Goal: Find specific page/section: Find specific page/section

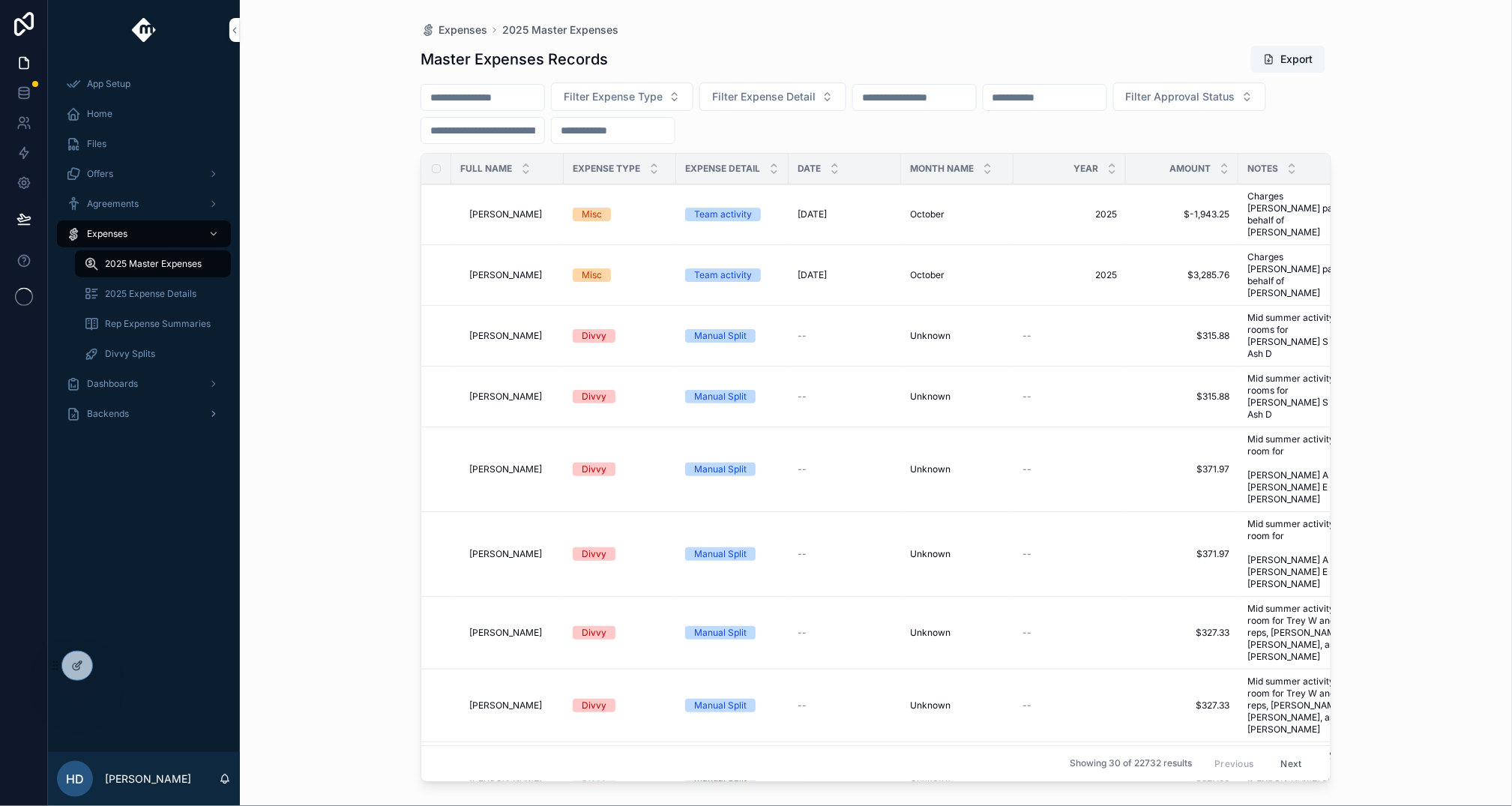
click at [148, 419] on div "Backends" at bounding box center [144, 414] width 156 height 24
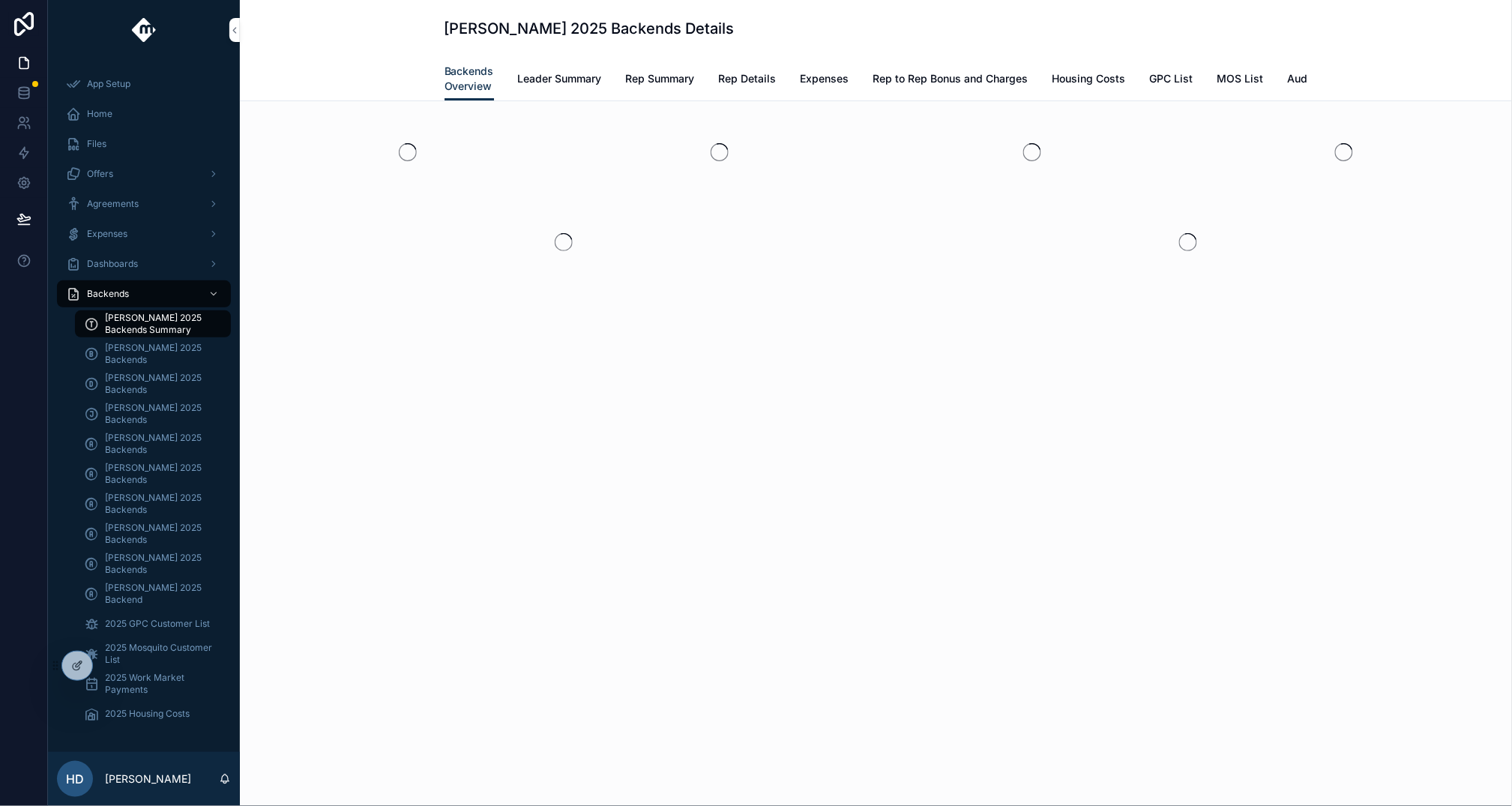
click at [159, 377] on span "[PERSON_NAME] 2025 Backends" at bounding box center [160, 384] width 111 height 24
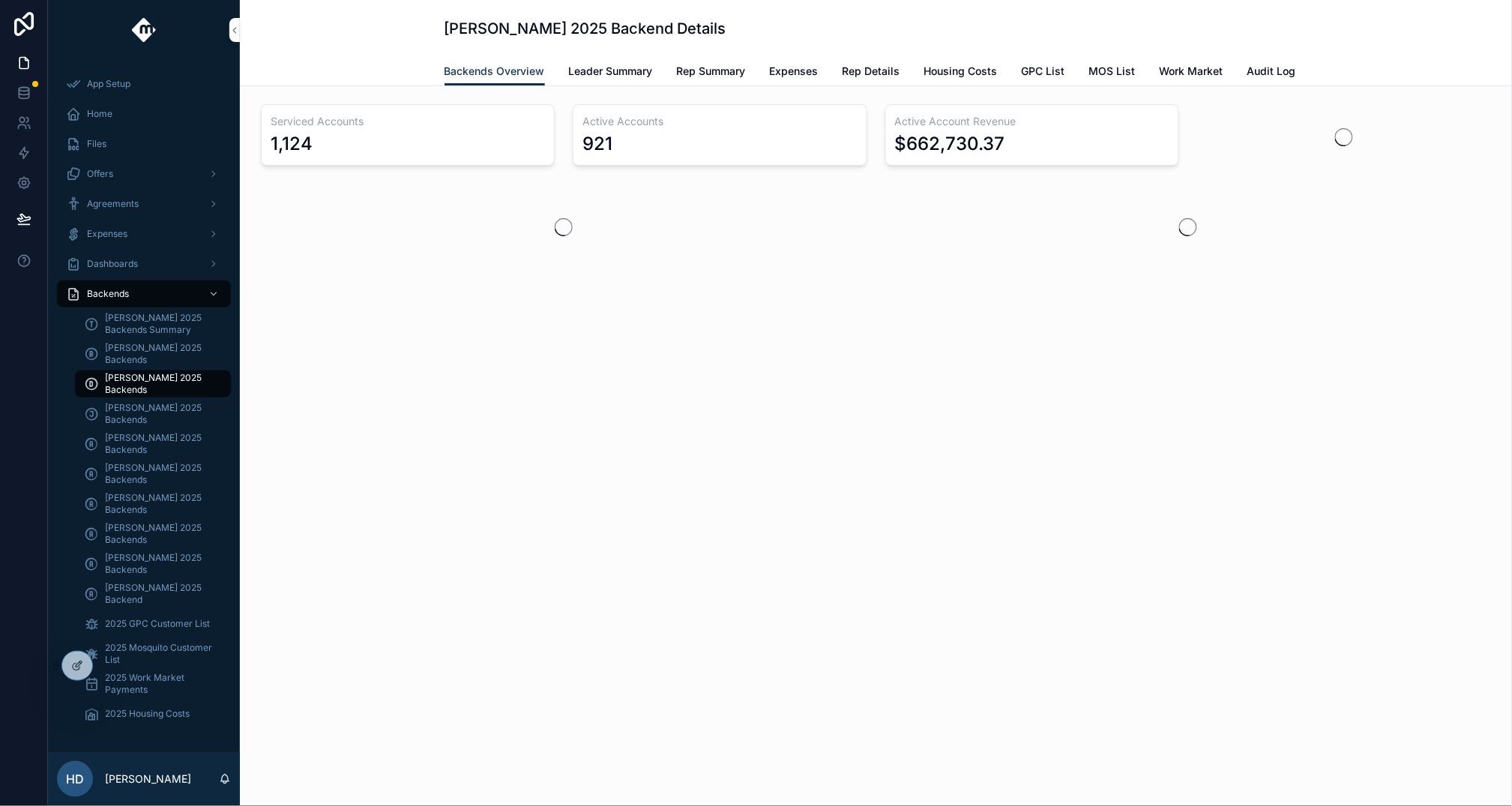
click at [418, 63] on div "Backends Overview Leader Summary Rep Summary Expenses Rep Details Housing Costs…" at bounding box center [876, 71] width 1254 height 29
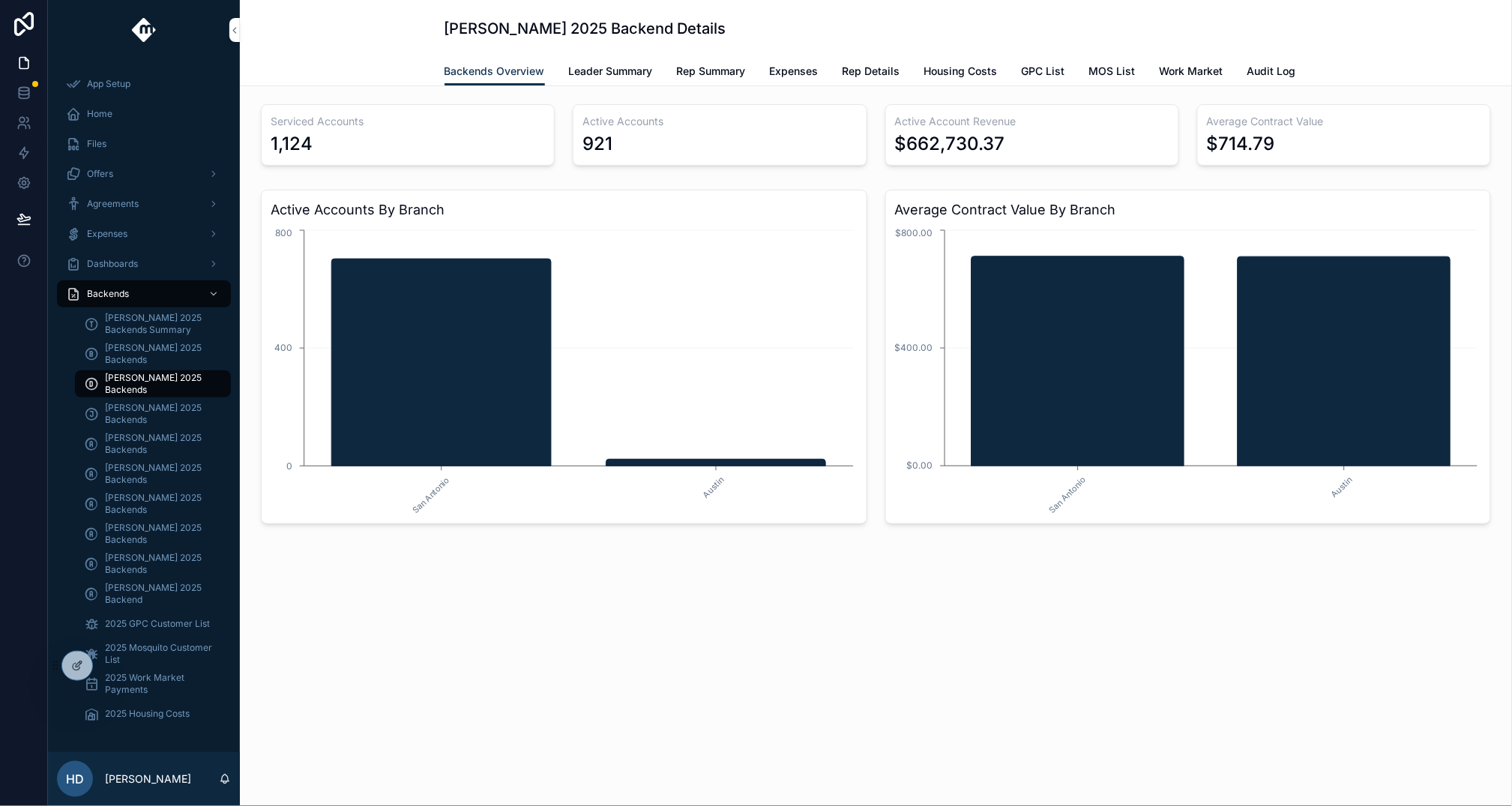
click at [590, 69] on span "Leader Summary" at bounding box center [611, 71] width 84 height 15
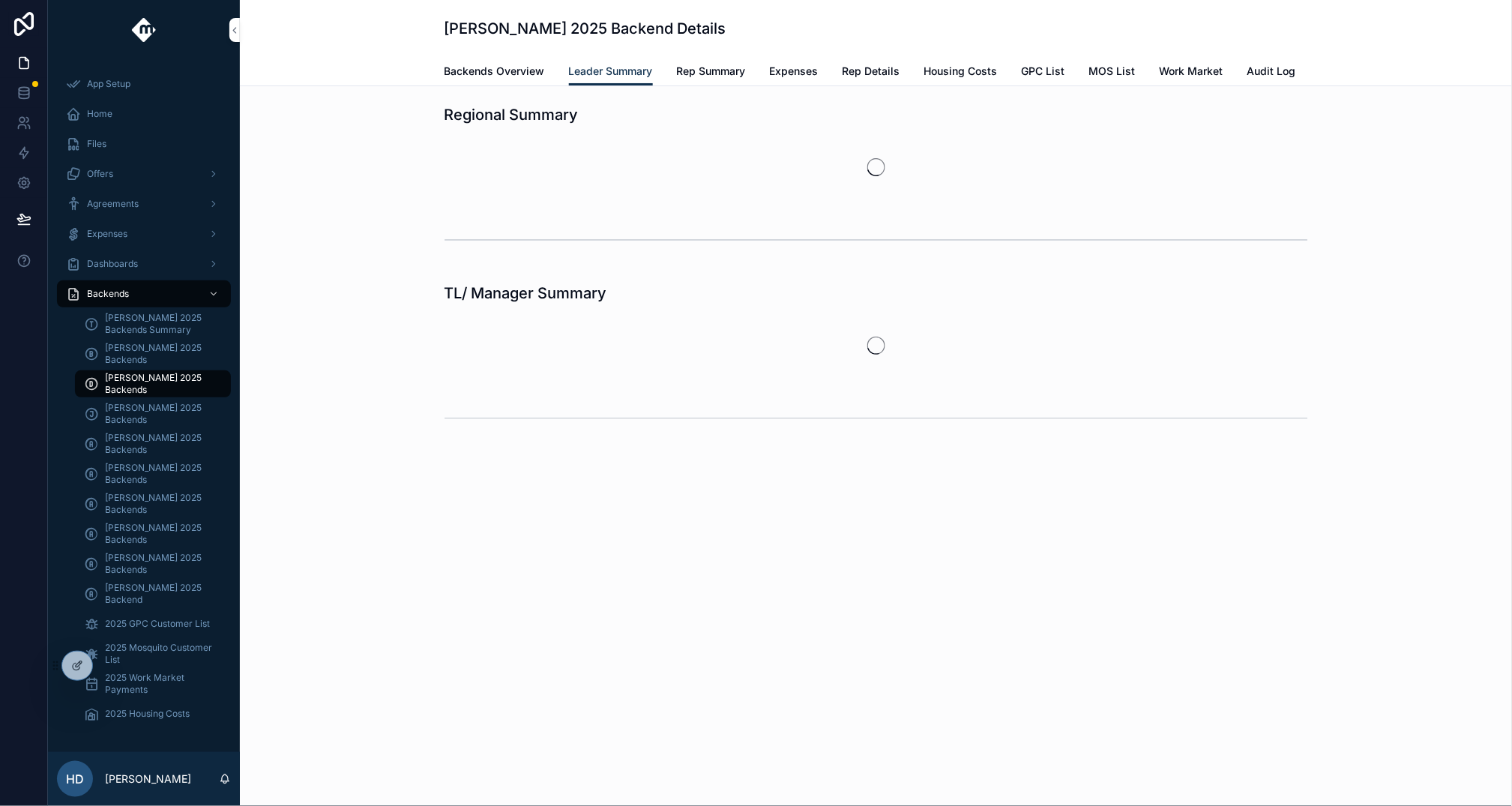
click at [882, 14] on div "Derek Kotowski 2025 Backend Details" at bounding box center [876, 28] width 864 height 57
click at [394, 165] on div "Regional Summary" at bounding box center [876, 181] width 1248 height 166
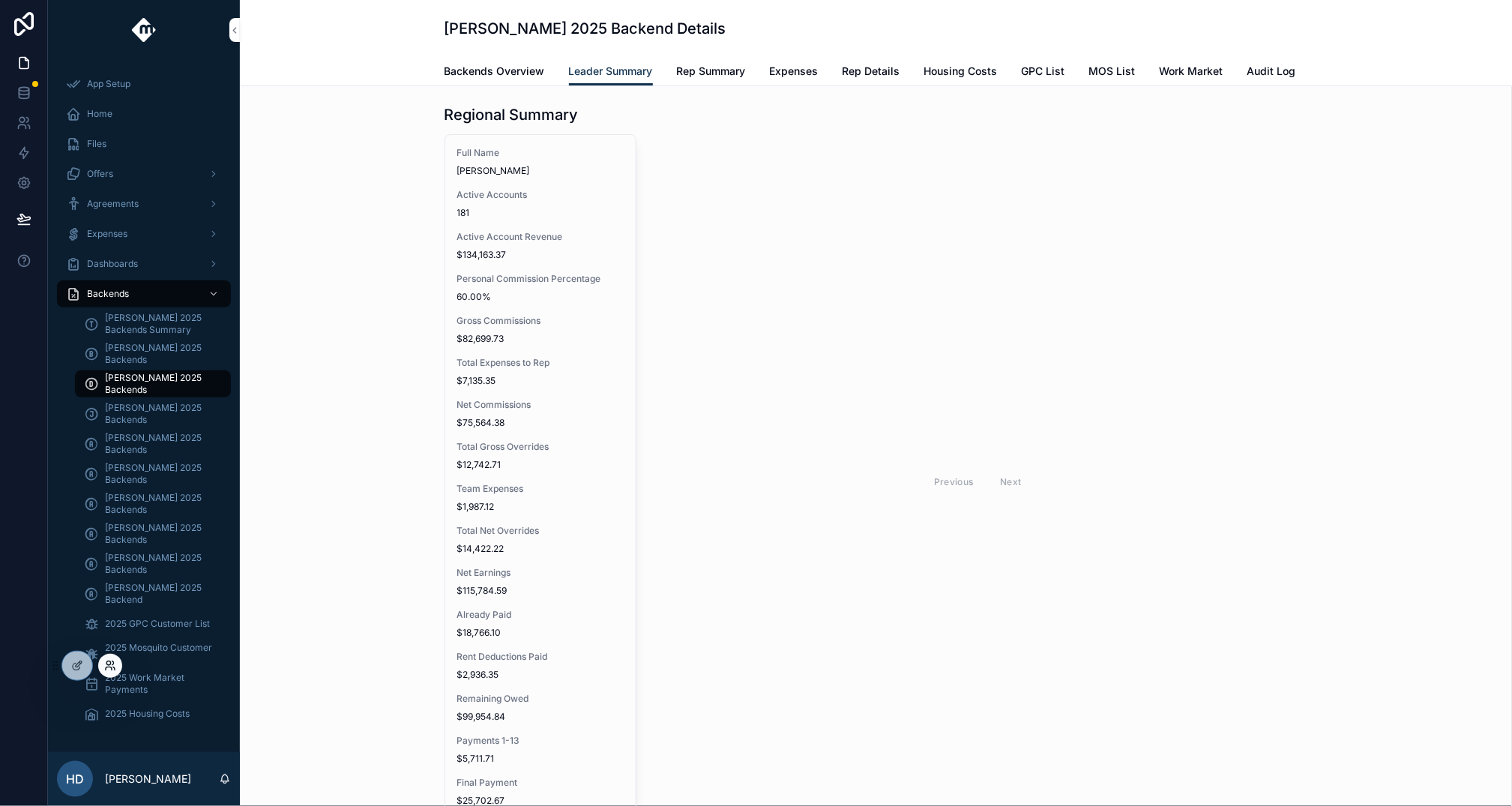
click at [111, 667] on icon at bounding box center [109, 668] width 6 height 3
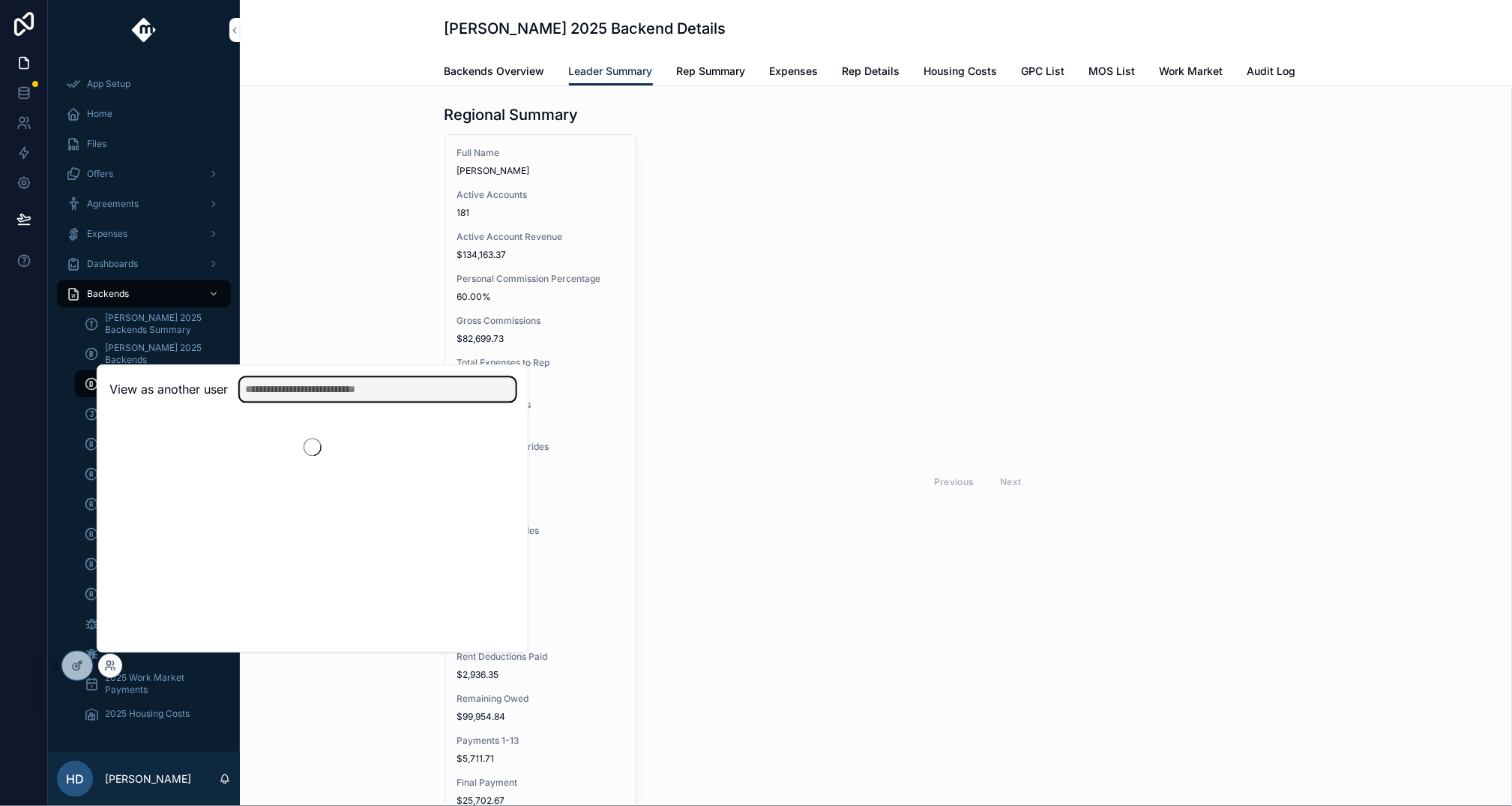
click at [359, 386] on input "text" at bounding box center [377, 390] width 276 height 24
type input "*****"
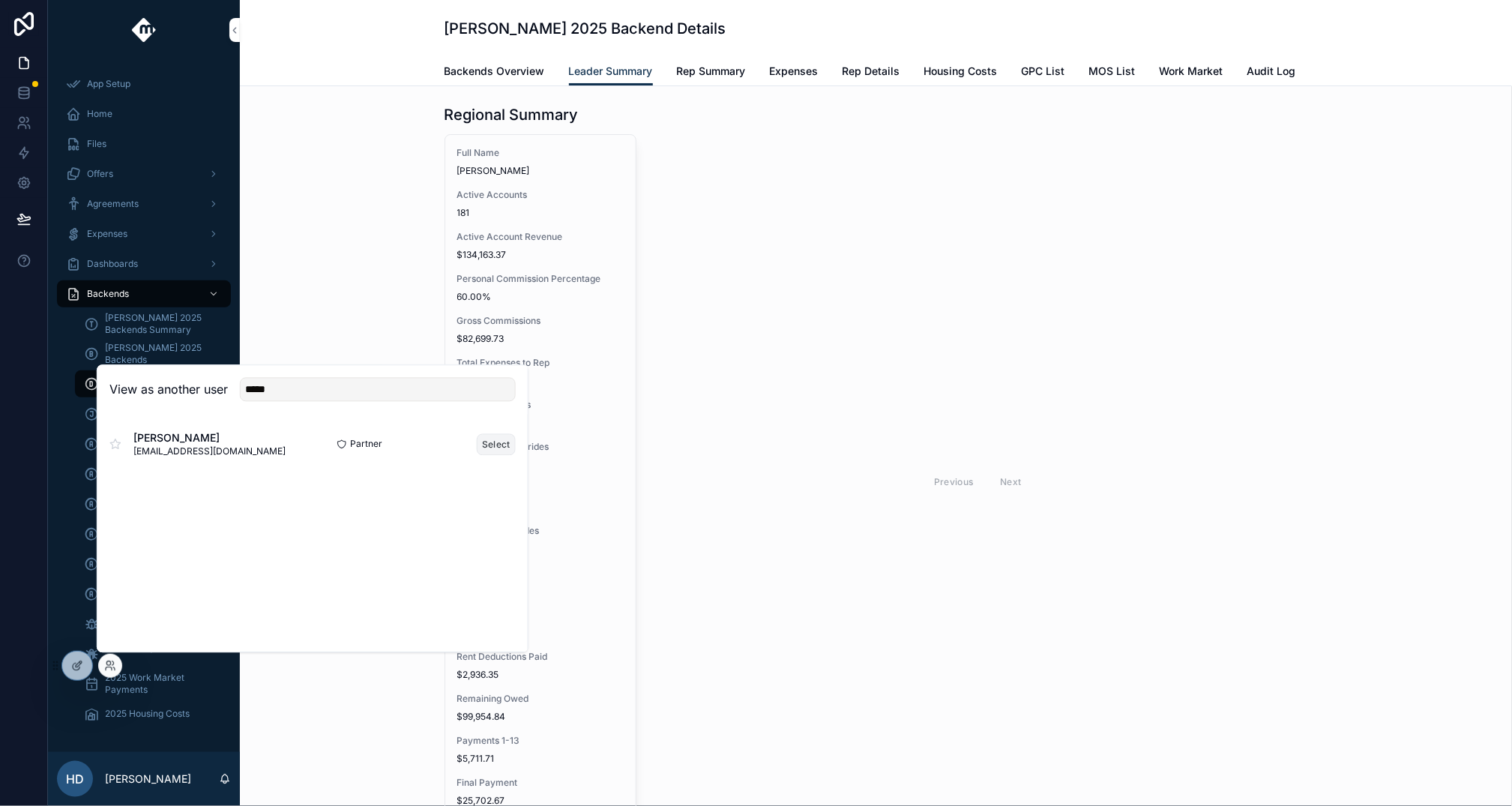
click at [500, 443] on button "Select" at bounding box center [496, 443] width 39 height 22
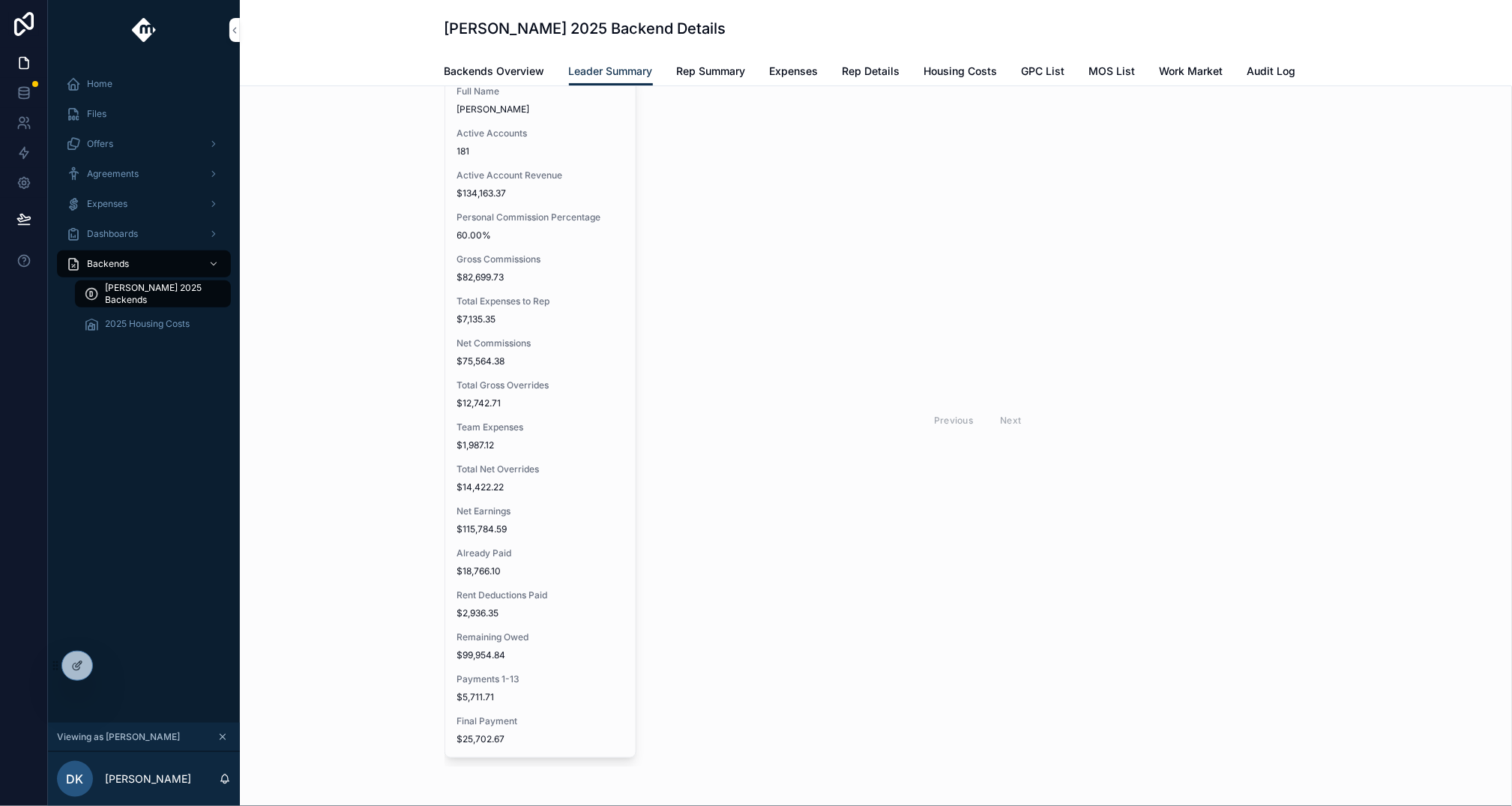
scroll to position [115, 0]
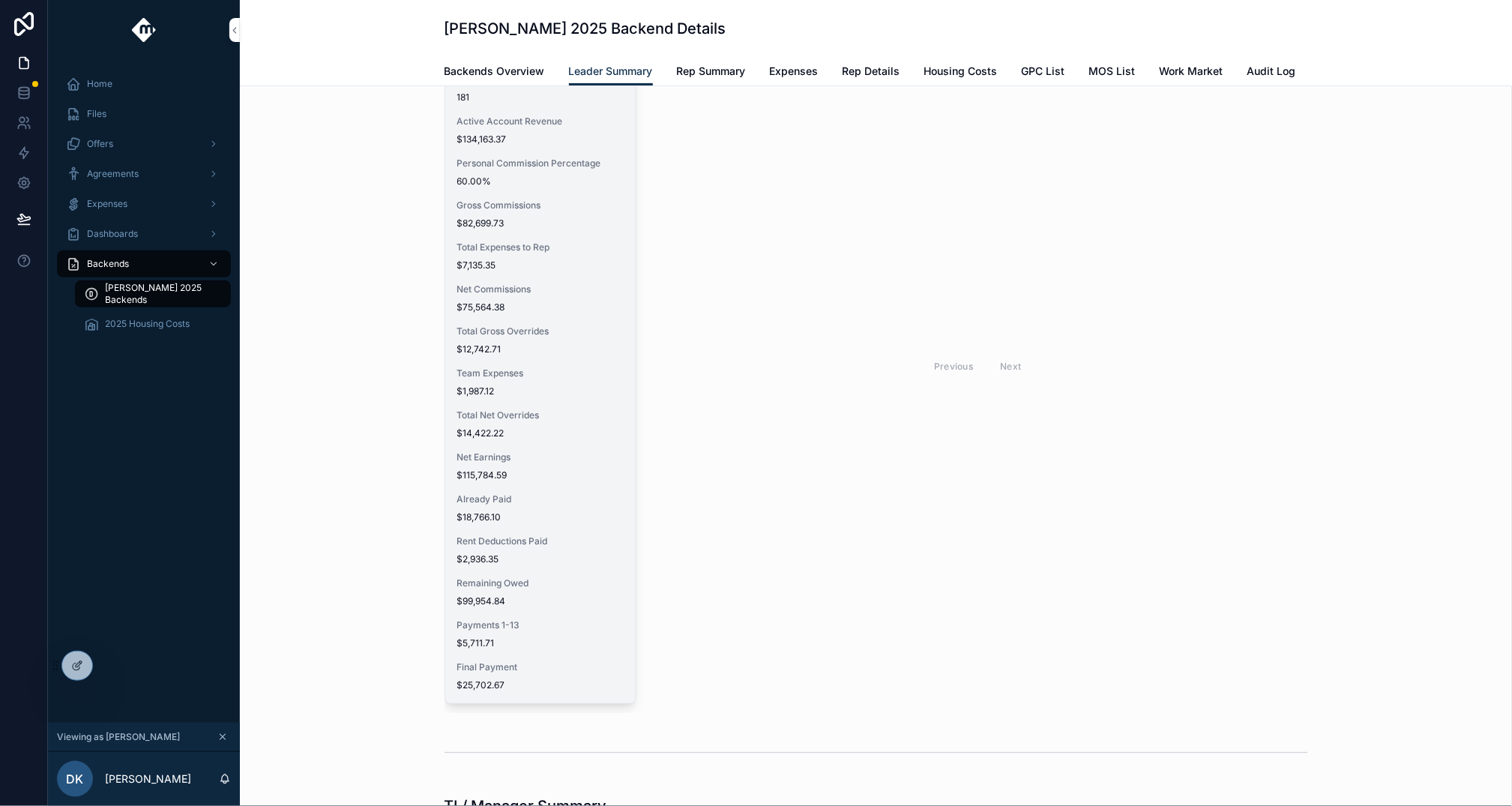
click at [508, 427] on span "$14,422.22" at bounding box center [540, 433] width 166 height 12
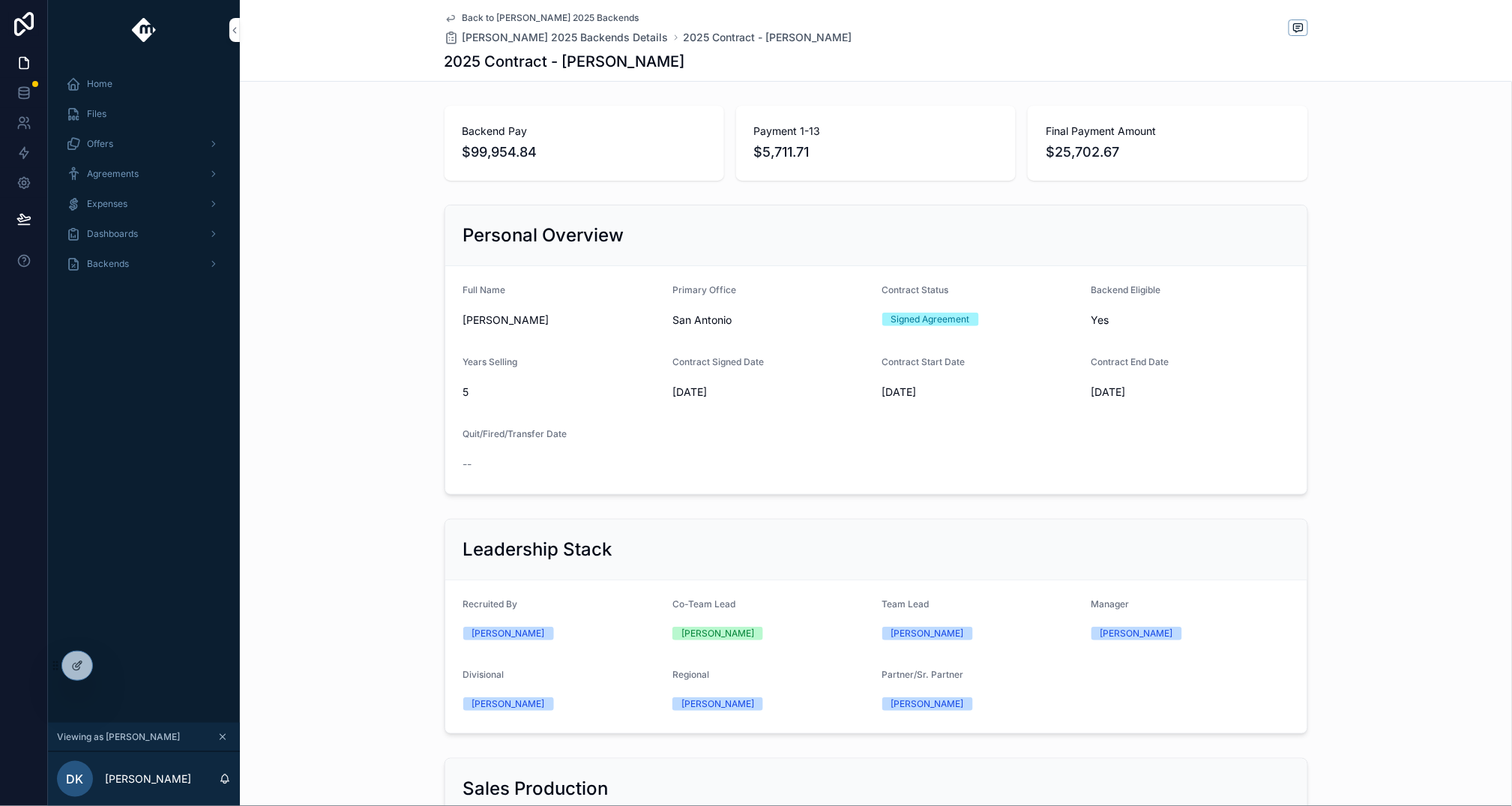
click at [396, 388] on div "Personal Overview Full Name [PERSON_NAME] Primary Office [GEOGRAPHIC_DATA] Cont…" at bounding box center [875, 350] width 1273 height 302
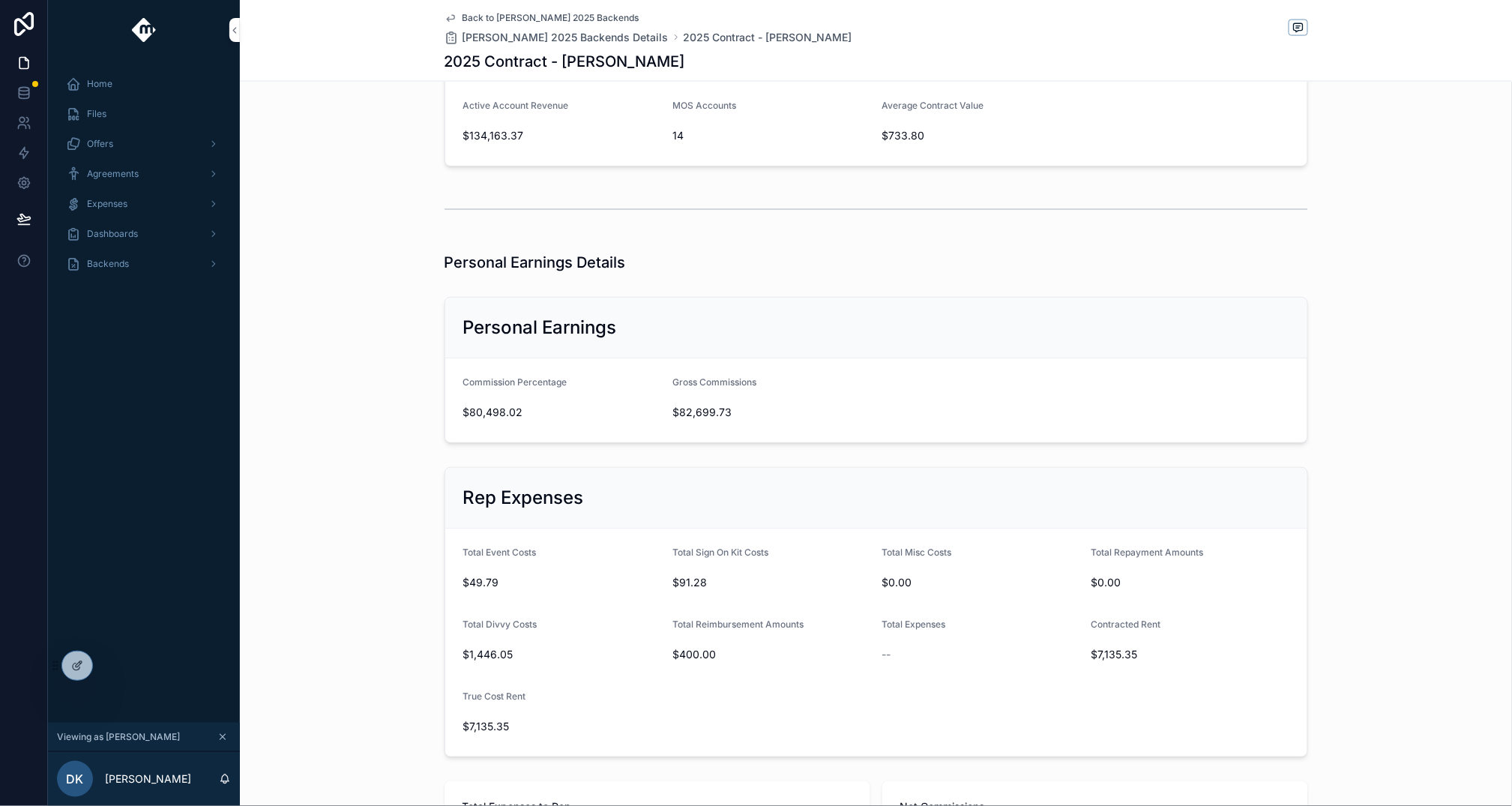
scroll to position [565, 0]
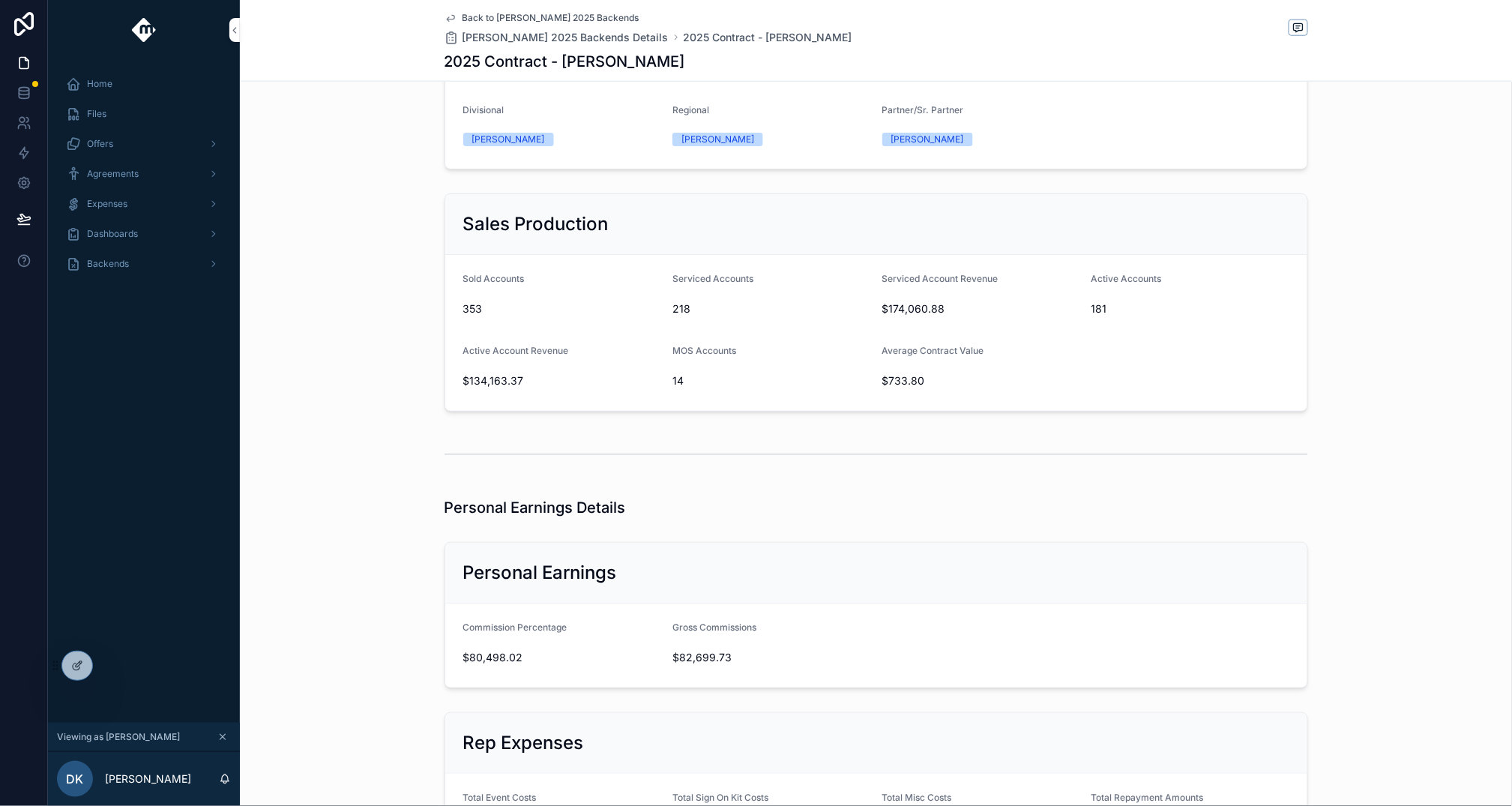
click at [226, 736] on icon "scrollable content" at bounding box center [222, 737] width 11 height 11
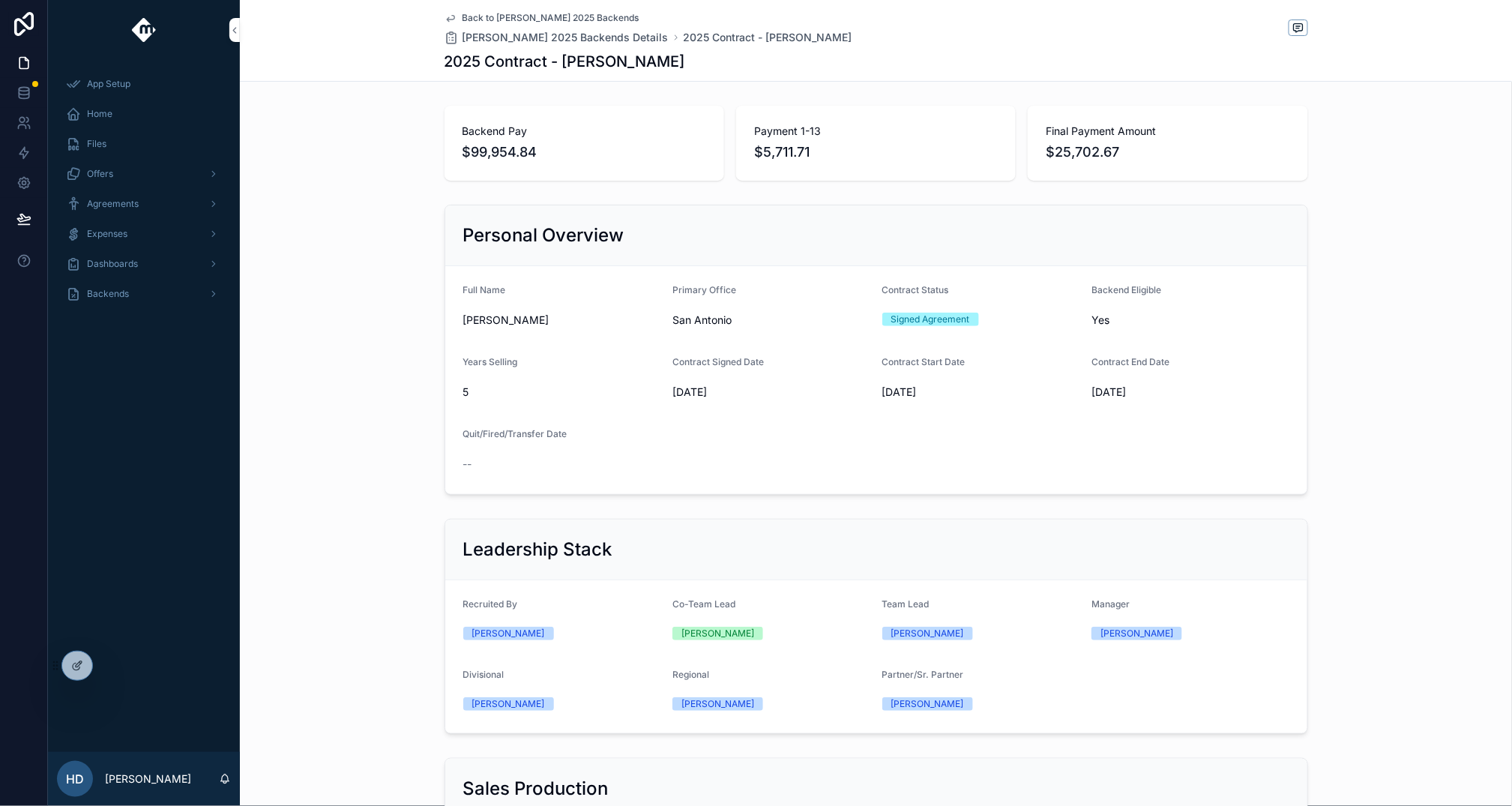
click at [1332, 318] on div "Personal Overview Full Name [PERSON_NAME] Primary Office [GEOGRAPHIC_DATA] Cont…" at bounding box center [875, 350] width 1273 height 302
click at [72, 667] on icon at bounding box center [77, 666] width 12 height 12
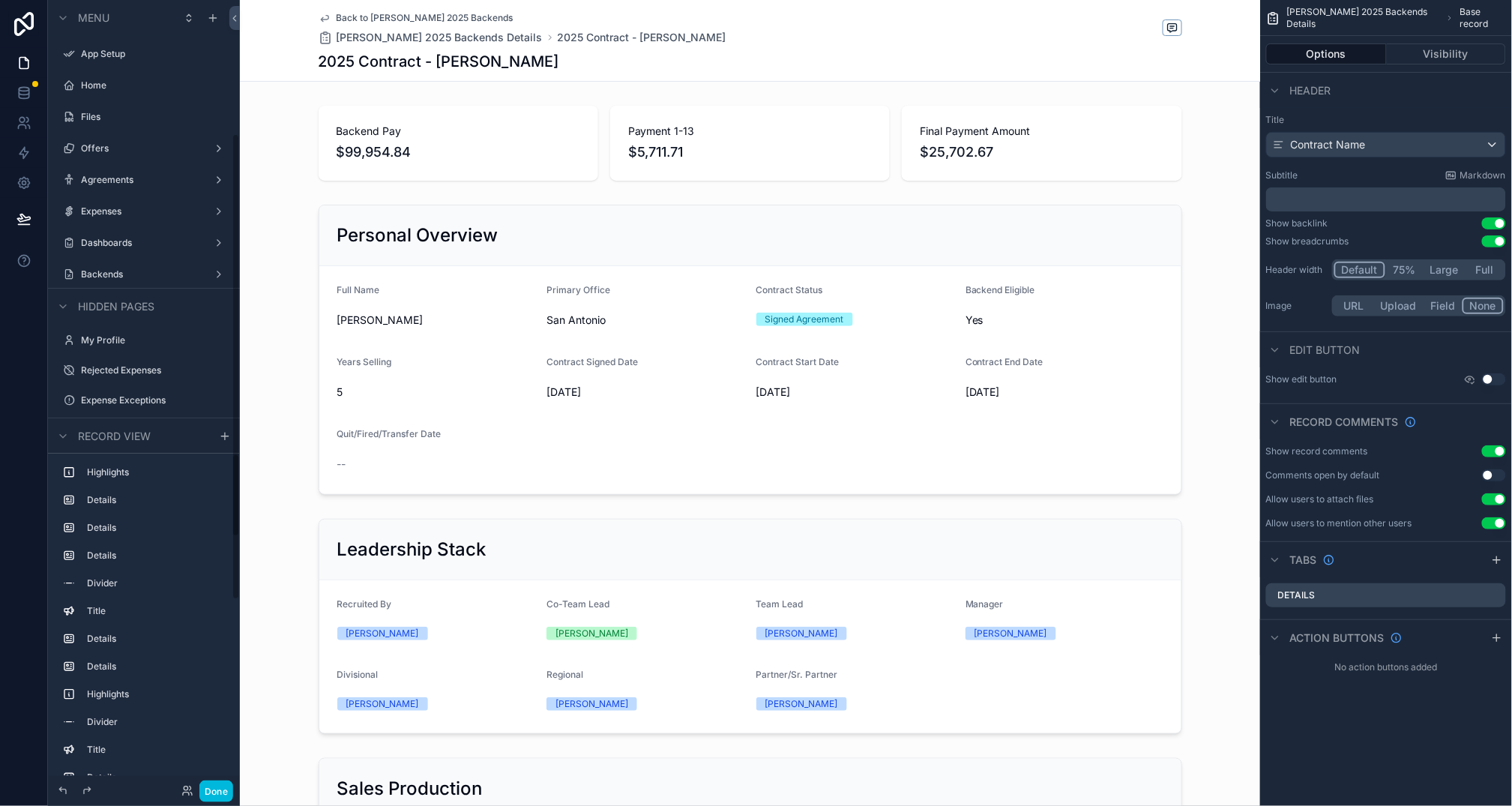
scroll to position [260, 0]
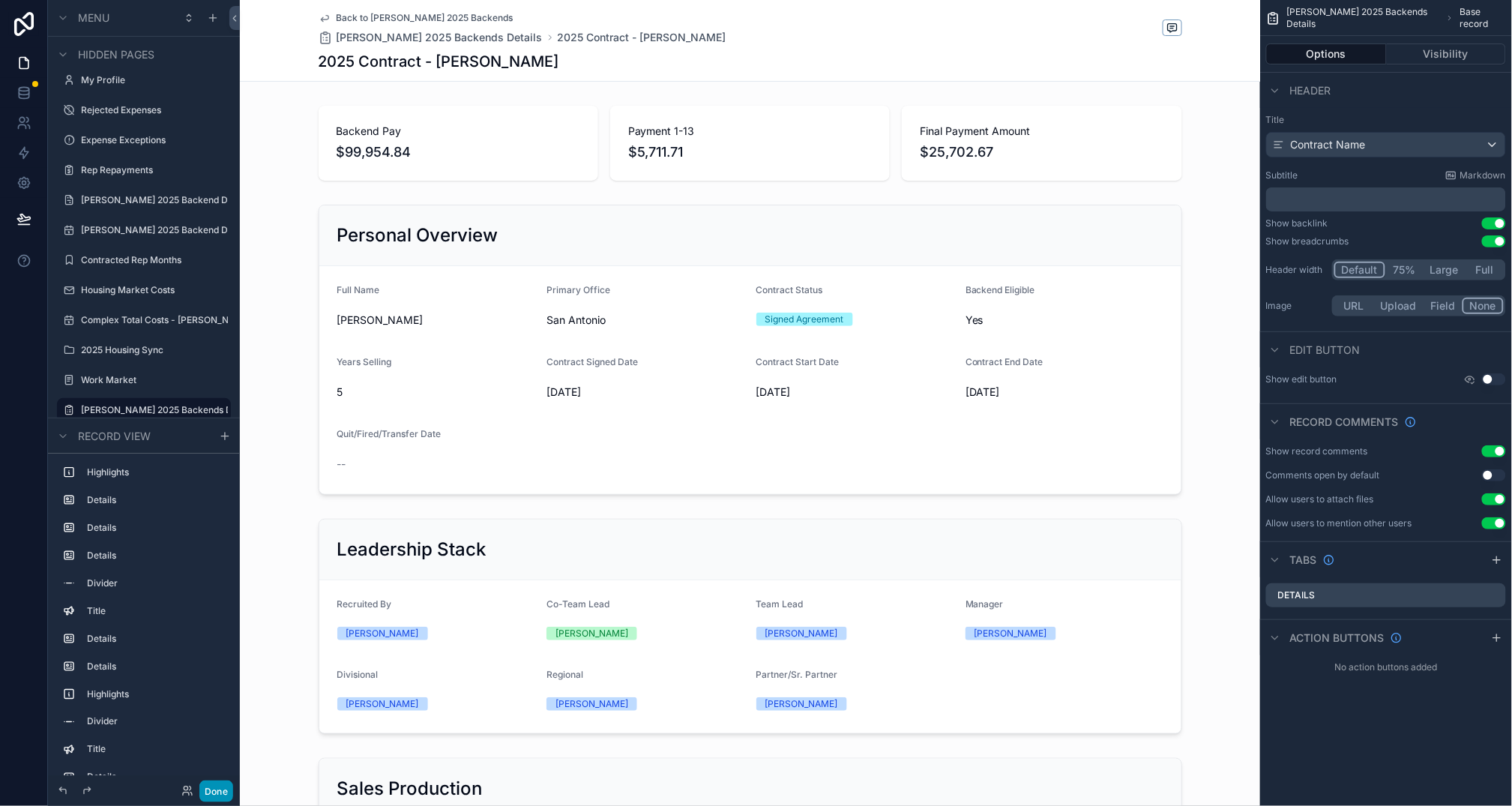
click at [229, 785] on button "Done" at bounding box center [215, 791] width 34 height 22
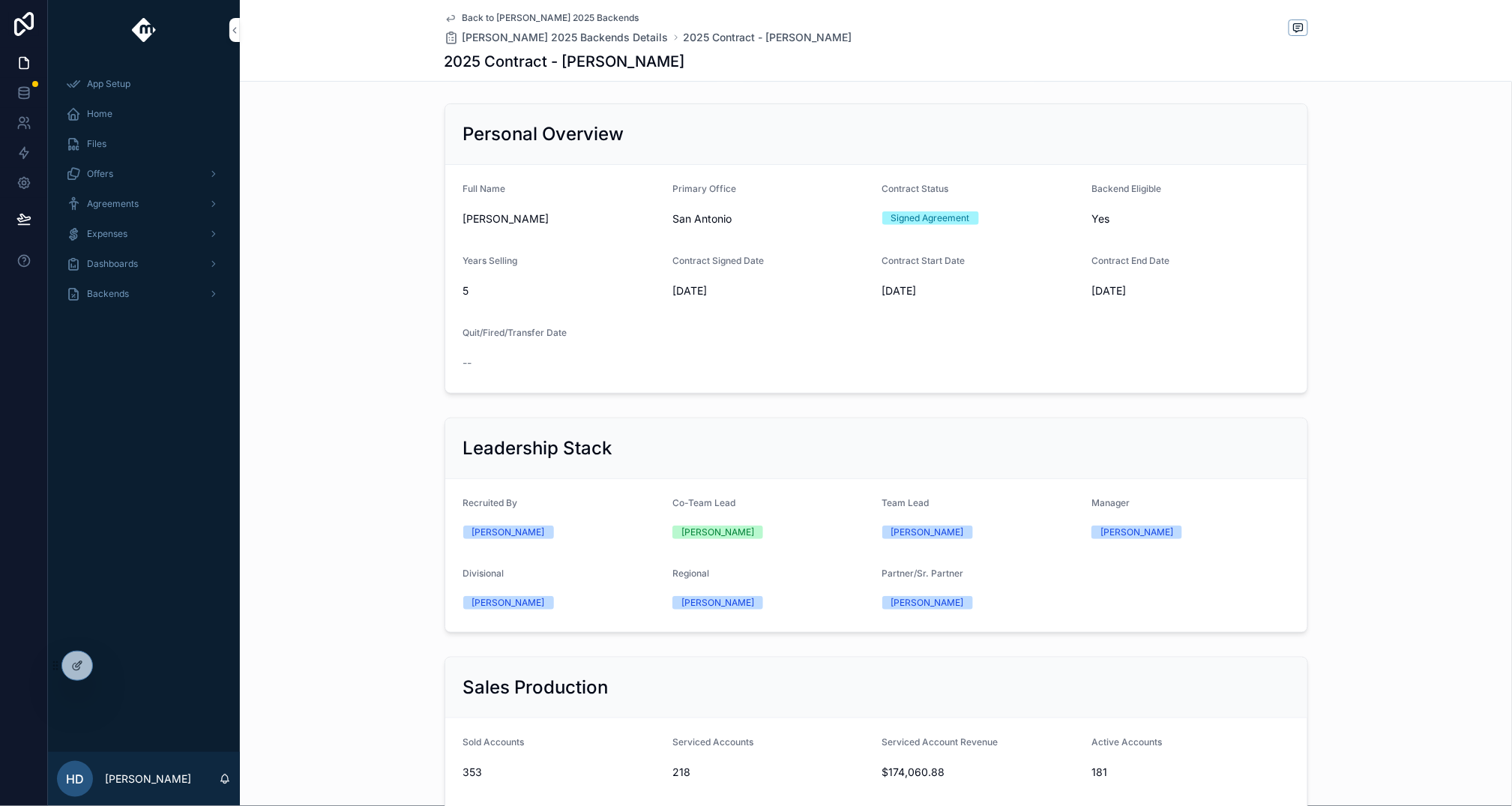
scroll to position [466, 0]
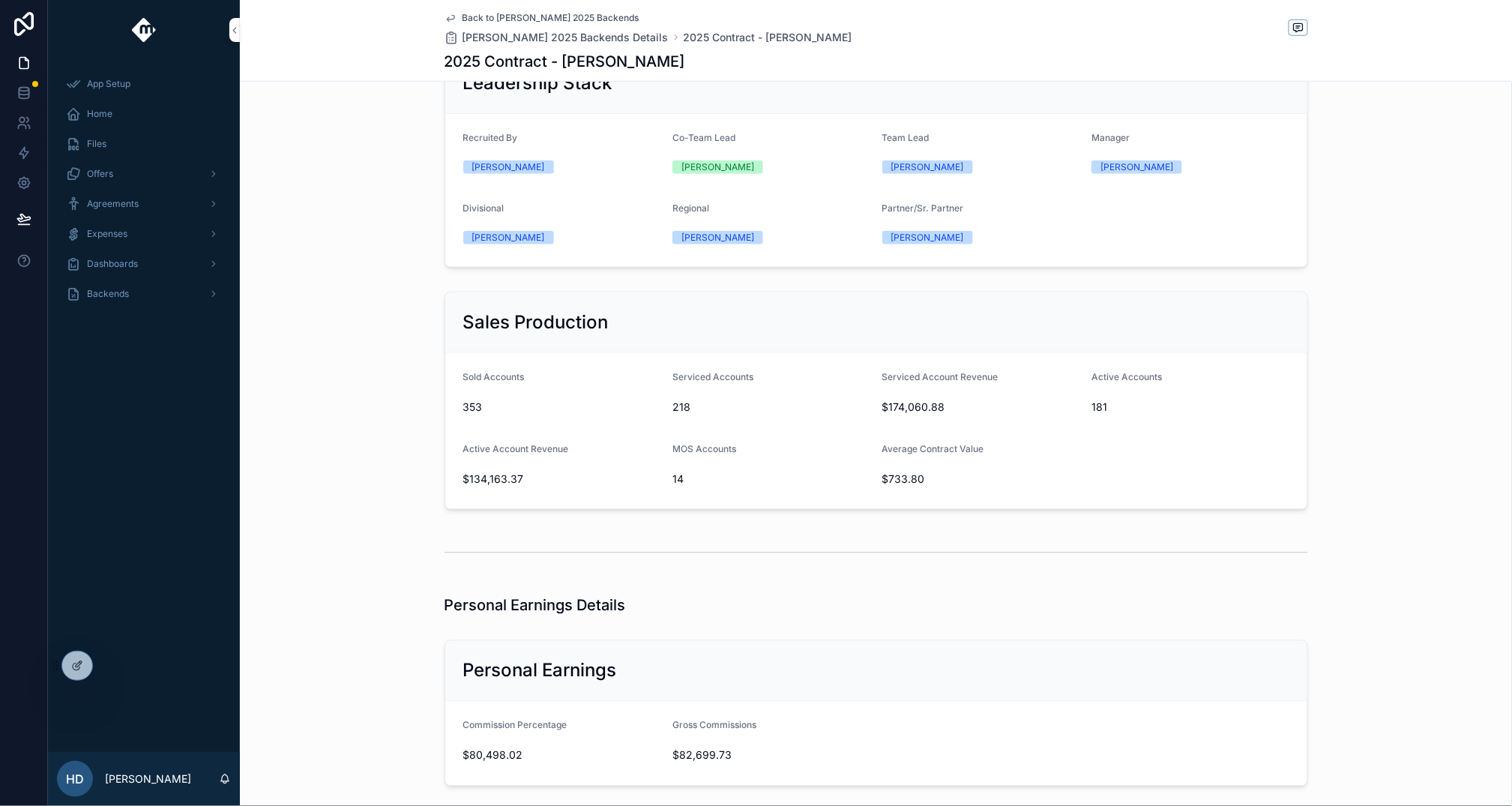
click at [362, 124] on div "Leadership Stack Recruited By [PERSON_NAME] Co-Team Lead [PERSON_NAME] Team Lea…" at bounding box center [875, 160] width 1273 height 227
